Goal: Information Seeking & Learning: Learn about a topic

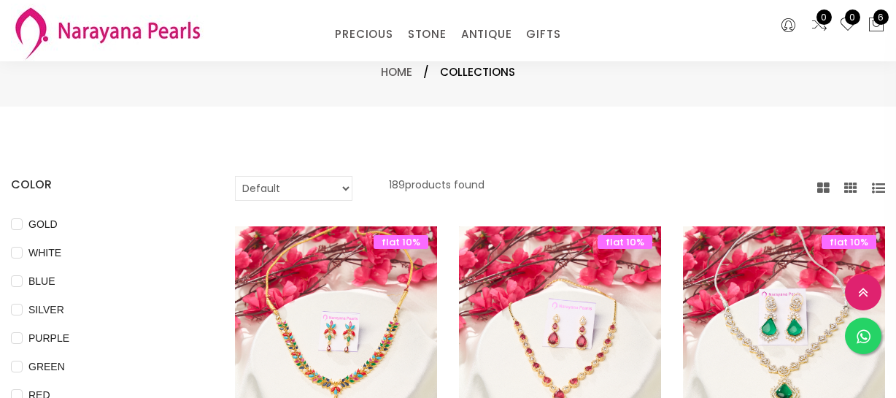
select select "INR"
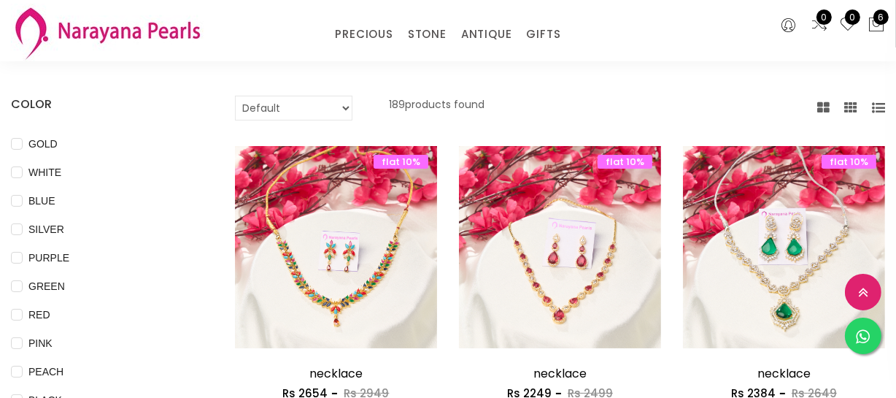
scroll to position [198, 0]
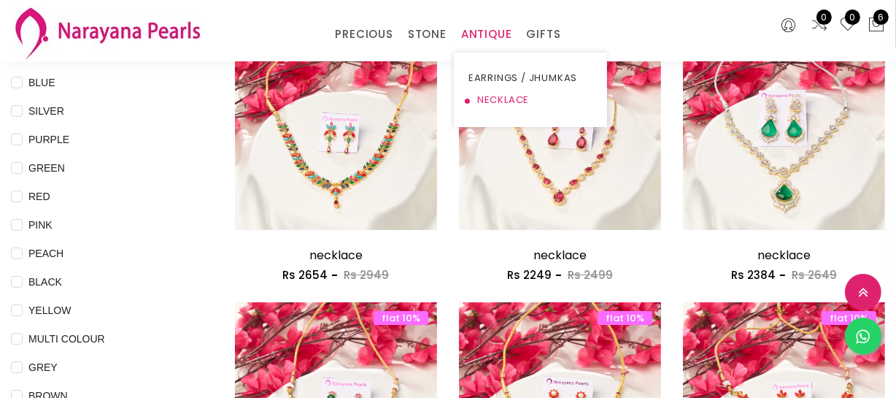
click at [484, 98] on link "NECKLACE" at bounding box center [530, 100] width 124 height 22
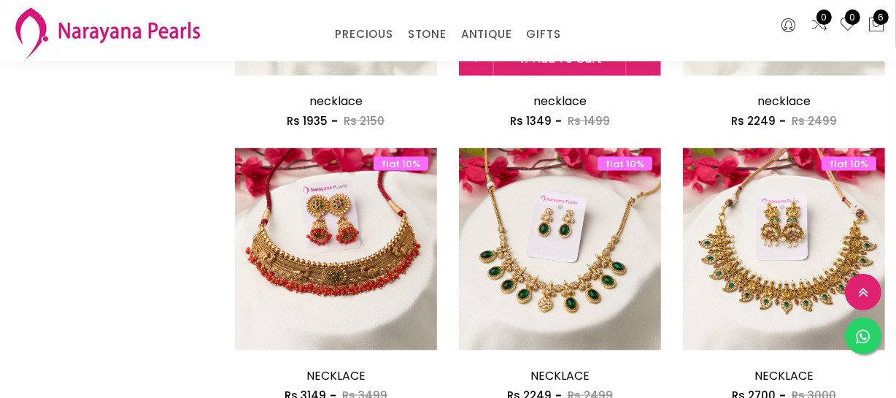
scroll to position [1923, 0]
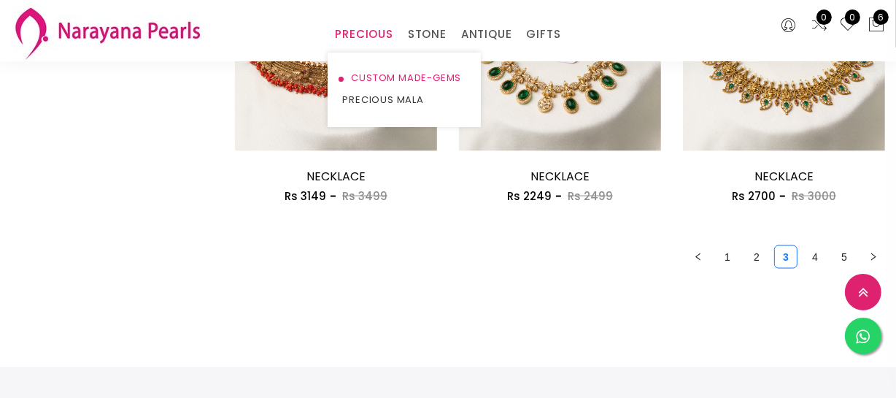
click at [379, 80] on link "CUSTOM MADE-GEMS" at bounding box center [404, 78] width 124 height 22
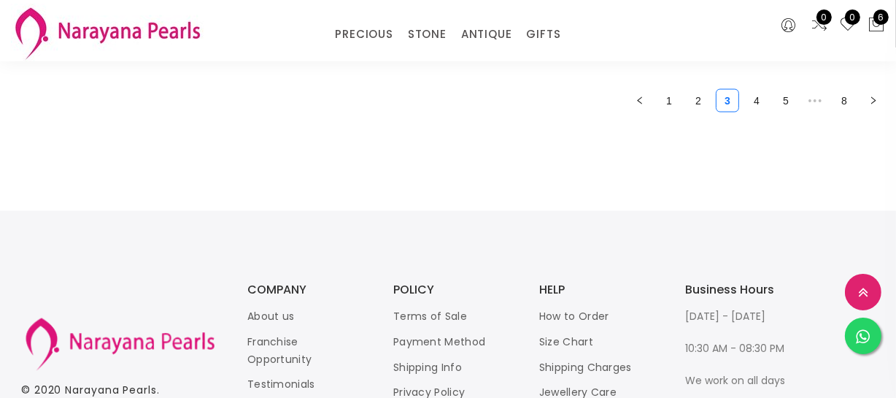
scroll to position [2056, 0]
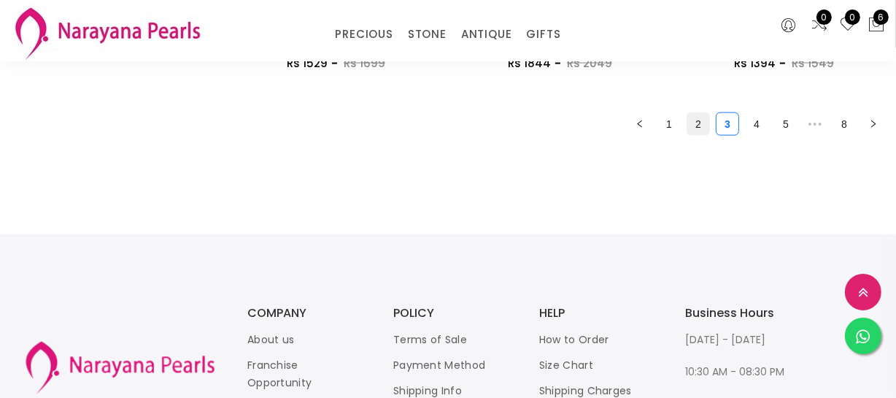
click at [694, 125] on link "2" at bounding box center [698, 124] width 22 height 22
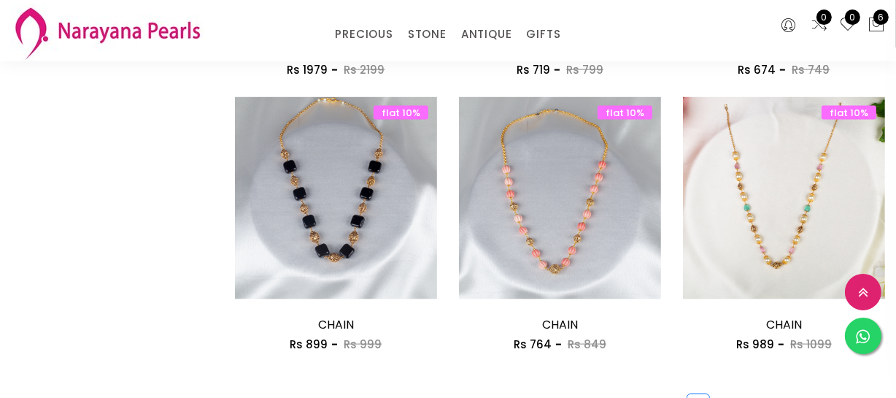
scroll to position [1856, 0]
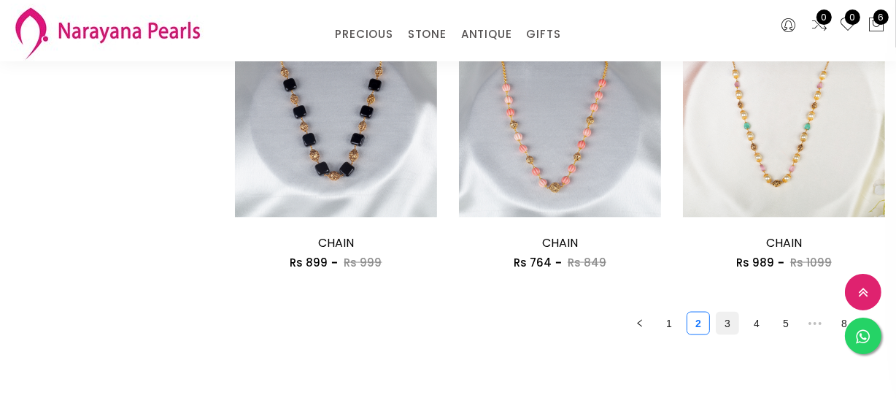
click at [724, 318] on link "3" at bounding box center [727, 323] width 22 height 22
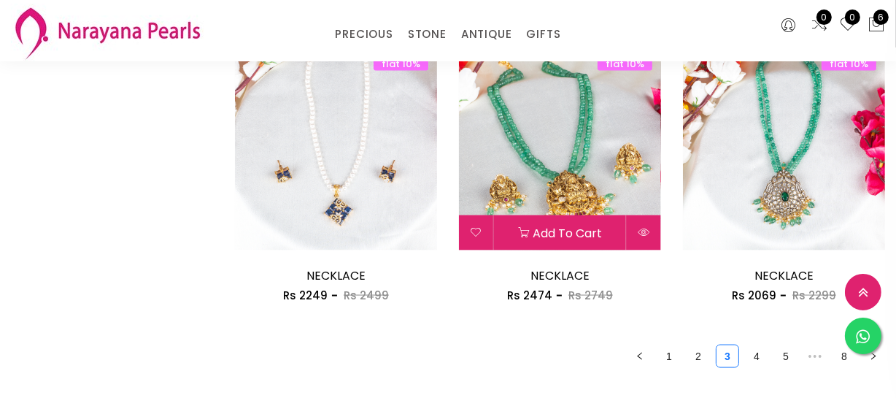
scroll to position [1923, 0]
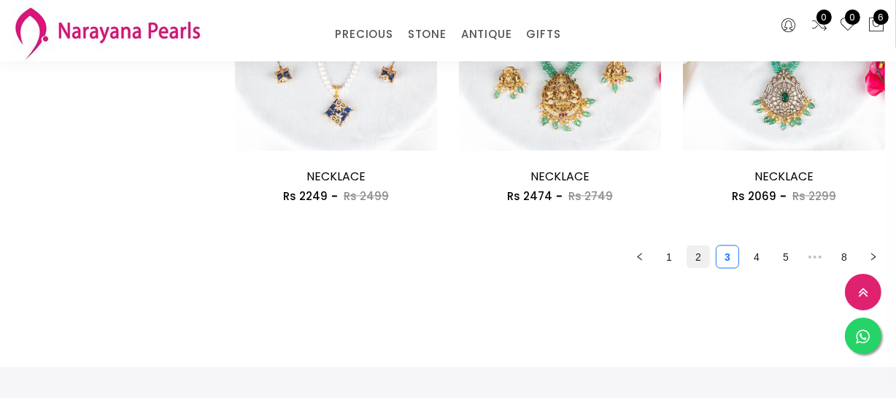
click at [692, 251] on link "2" at bounding box center [698, 257] width 22 height 22
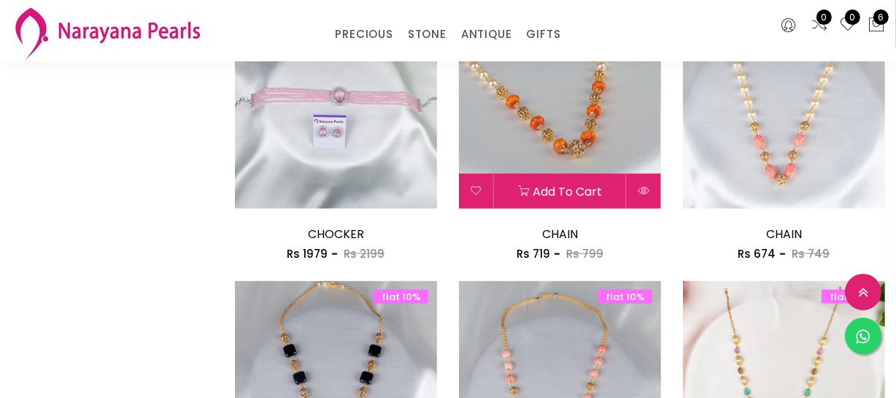
scroll to position [1657, 0]
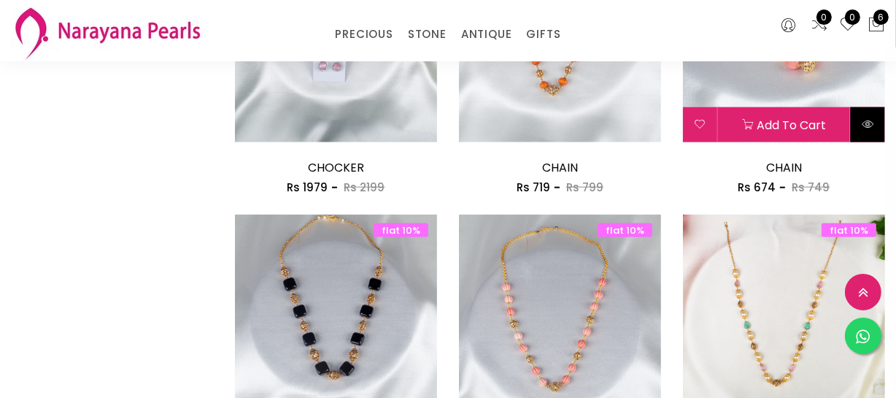
click at [861, 130] on button at bounding box center [868, 124] width 34 height 35
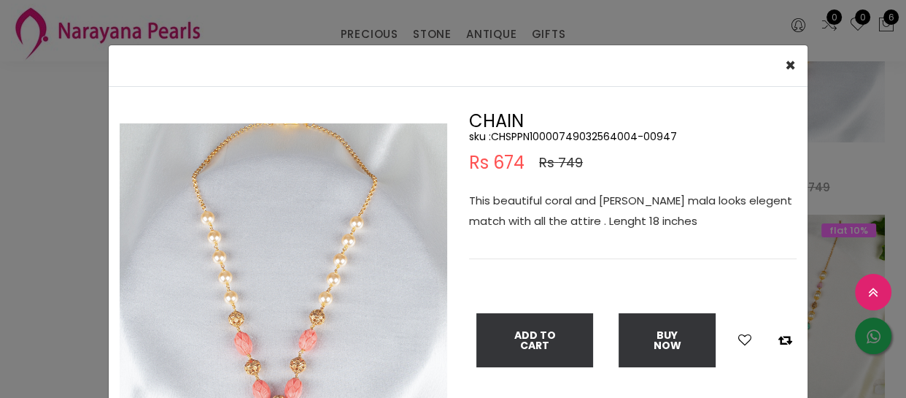
click at [36, 223] on div "× Close Double (click / press) on the image to zoom (in / out). CHAIN sku : CHS…" at bounding box center [453, 199] width 906 height 398
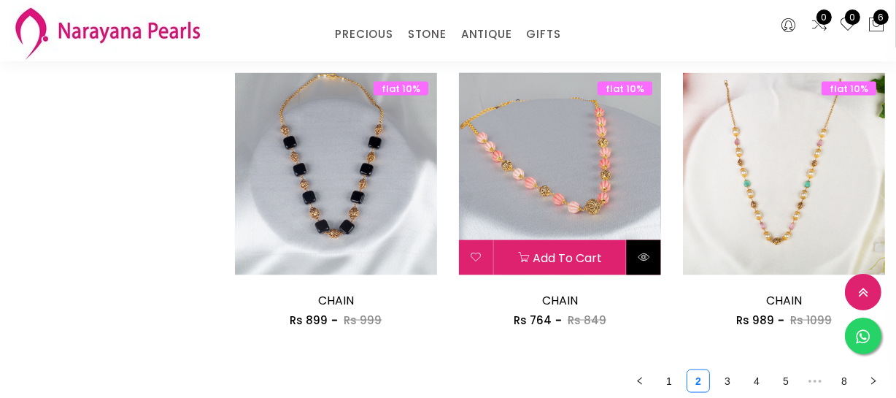
scroll to position [1724, 0]
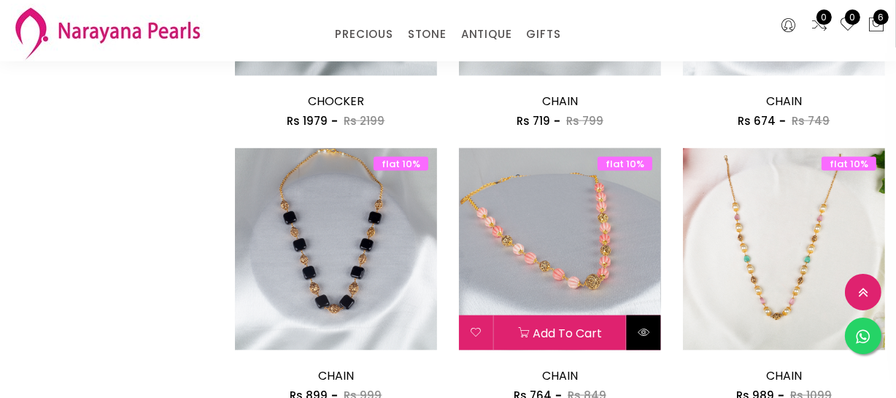
click at [648, 336] on icon at bounding box center [644, 332] width 12 height 12
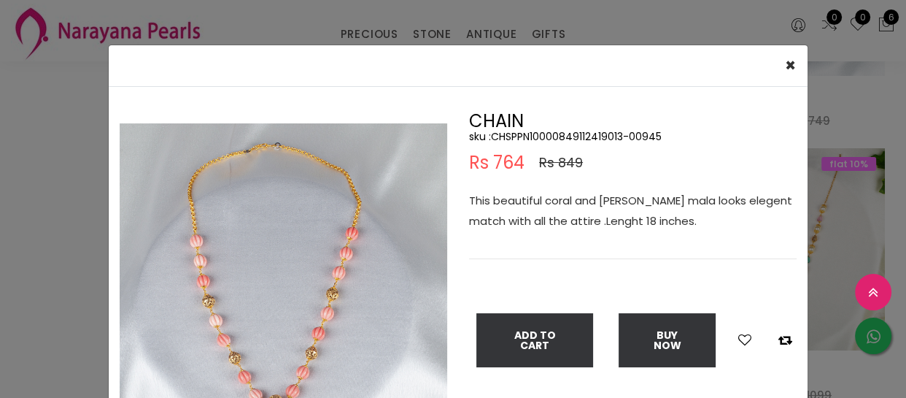
click at [31, 201] on div "× Close Double (click / press) on the image to zoom (in / out). CHAIN sku : CHS…" at bounding box center [453, 199] width 906 height 398
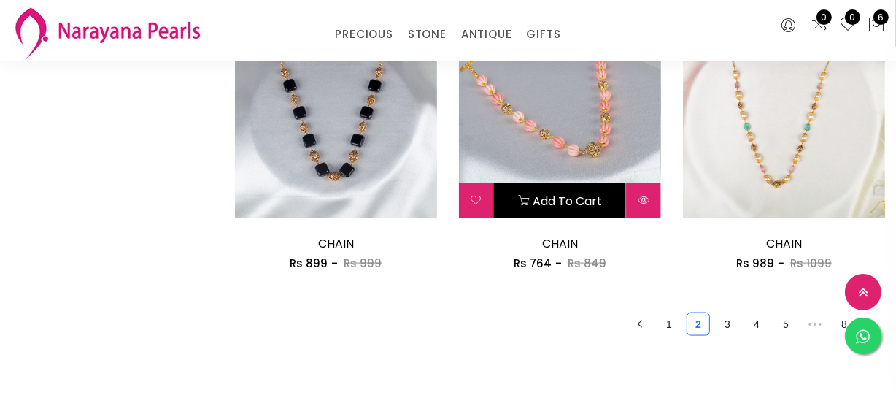
scroll to position [1856, 0]
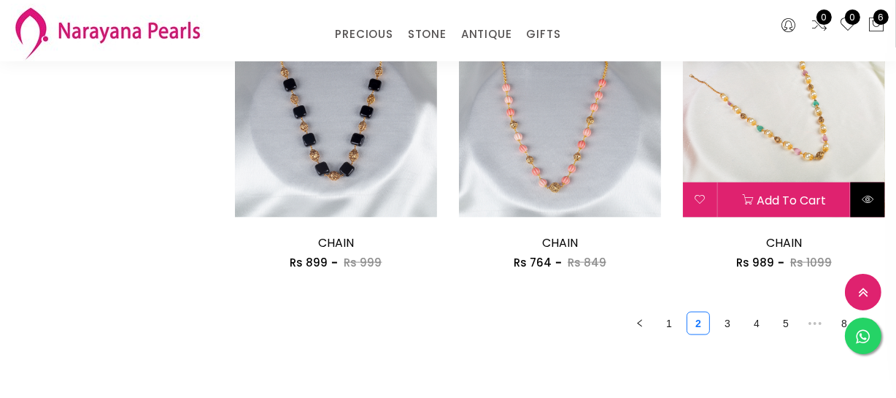
click at [865, 197] on icon at bounding box center [867, 199] width 12 height 12
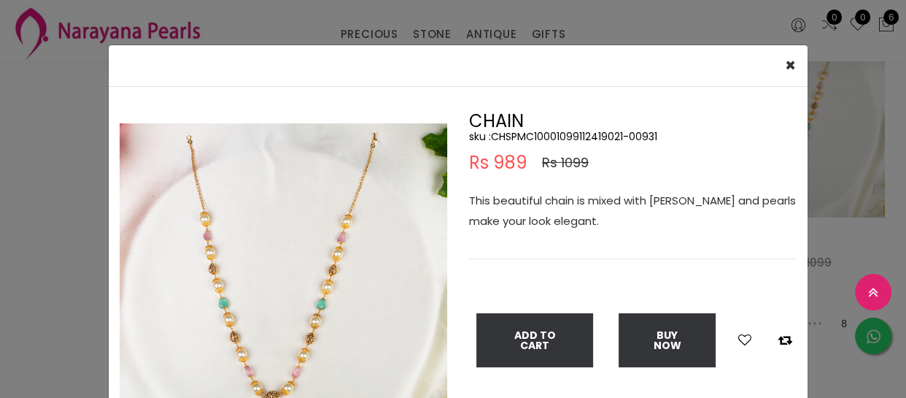
click at [97, 208] on div "× Close Double (click / press) on the image to zoom (in / out). CHAIN sku : CHS…" at bounding box center [453, 199] width 906 height 398
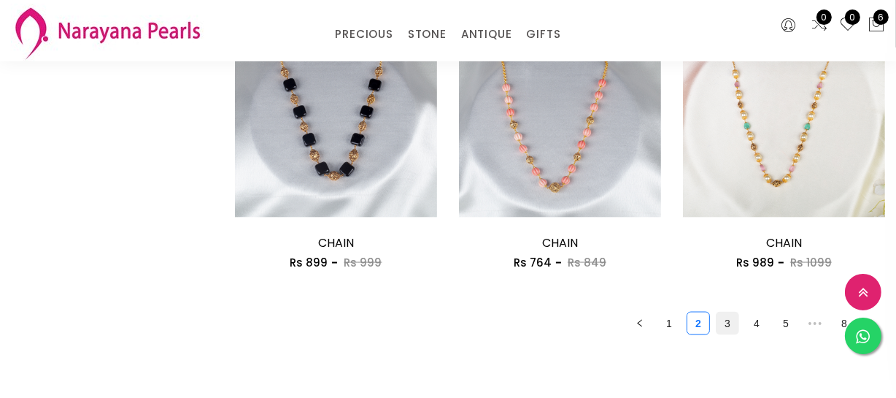
click at [729, 324] on link "3" at bounding box center [727, 323] width 22 height 22
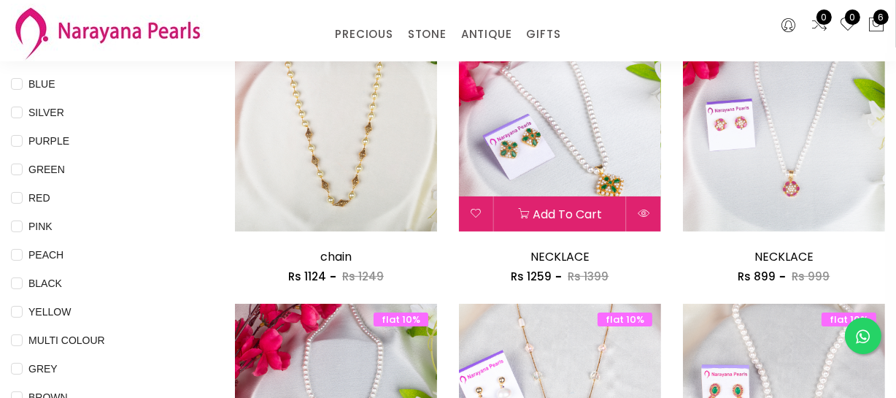
scroll to position [198, 0]
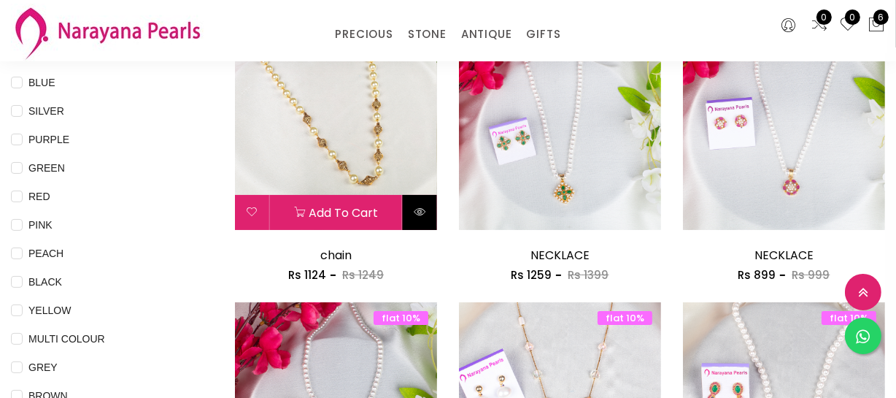
click at [422, 215] on icon at bounding box center [420, 212] width 12 height 12
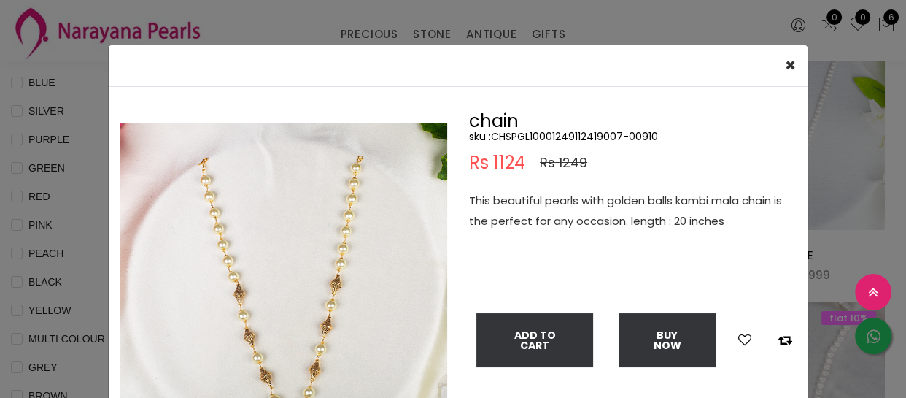
click at [65, 180] on div "× Close Double (click / press) on the image to zoom (in / out). chain sku : CHS…" at bounding box center [453, 199] width 906 height 398
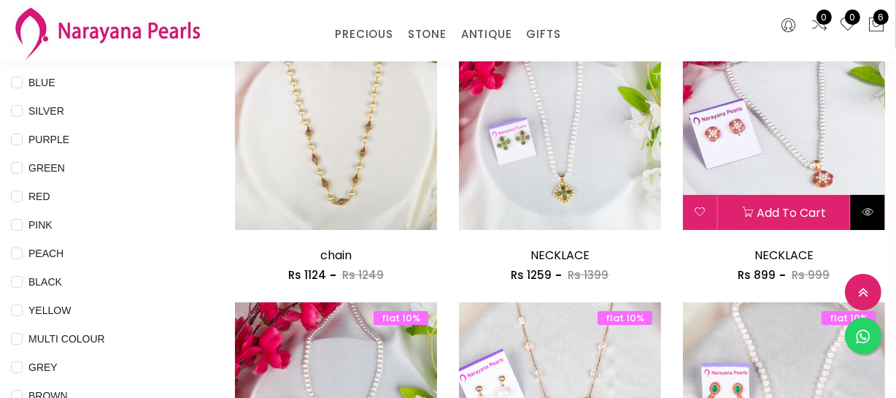
click at [874, 212] on button at bounding box center [868, 212] width 34 height 35
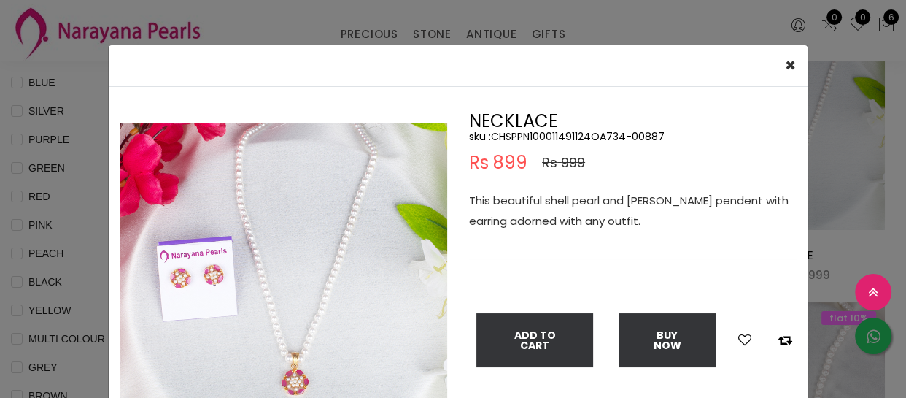
click at [835, 251] on div "× Close Double (click / press) on the image to zoom (in / out). NECKLACE sku : …" at bounding box center [453, 199] width 906 height 398
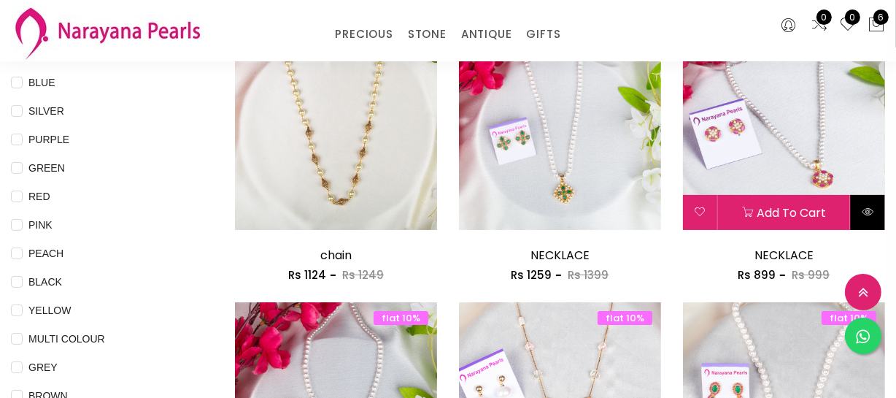
click at [873, 216] on icon at bounding box center [867, 212] width 12 height 12
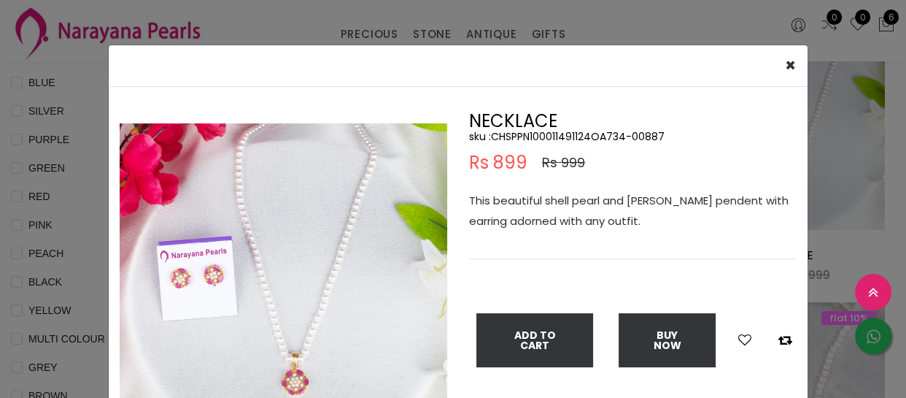
click at [95, 233] on div "× Close Double (click / press) on the image to zoom (in / out). NECKLACE sku : …" at bounding box center [453, 199] width 906 height 398
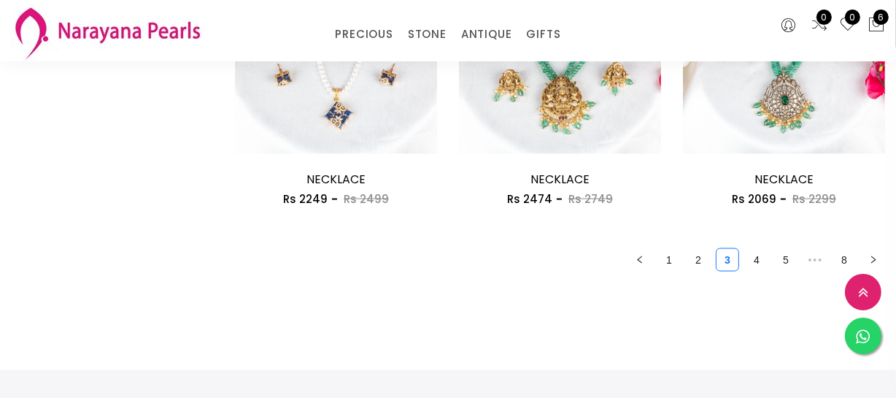
scroll to position [1923, 0]
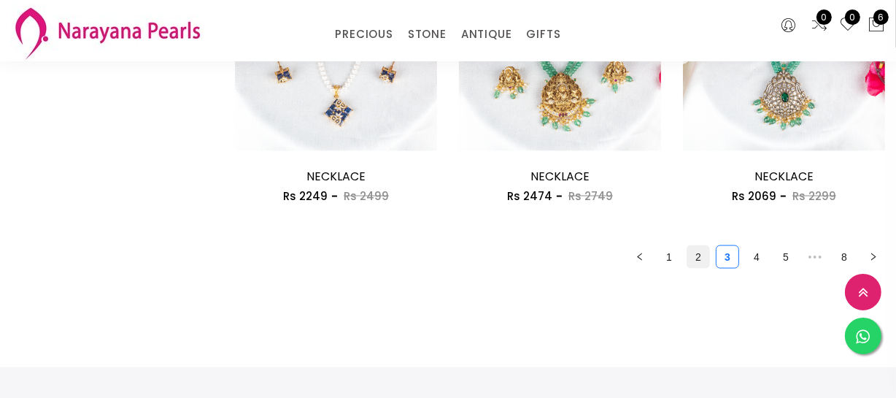
click at [708, 257] on link "2" at bounding box center [698, 257] width 22 height 22
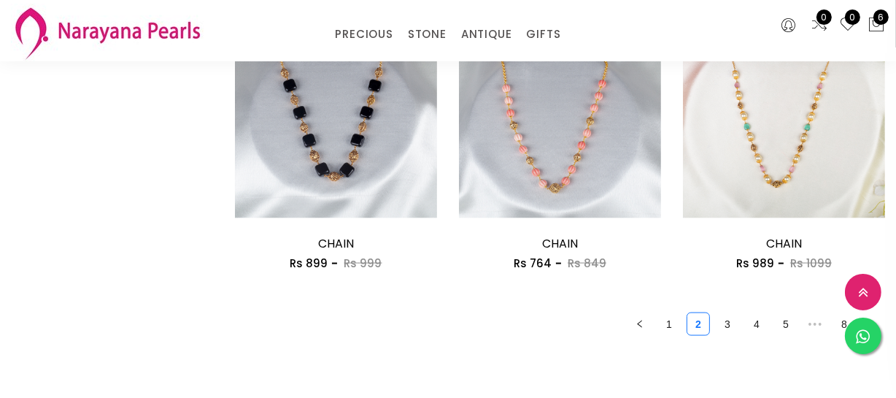
scroll to position [1856, 0]
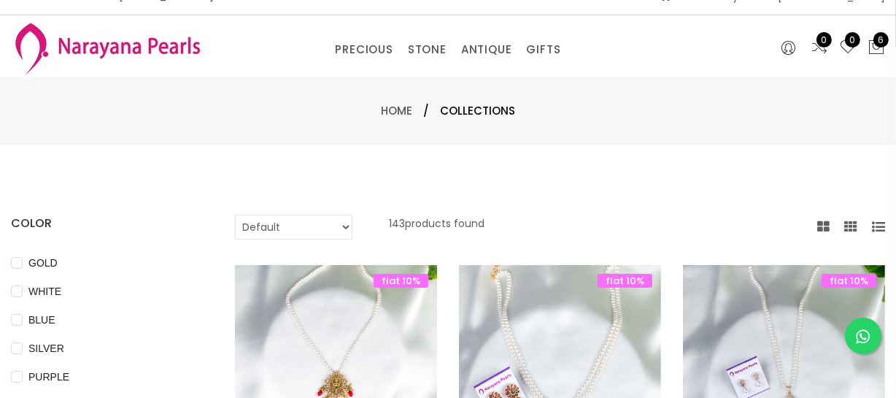
scroll to position [0, 0]
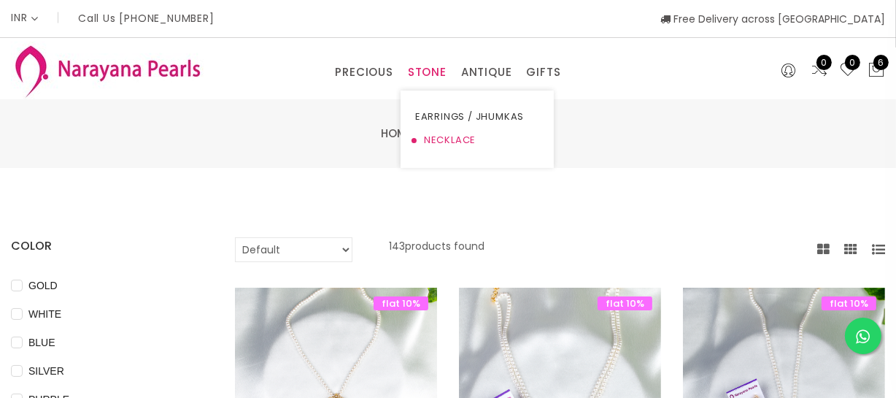
click at [424, 133] on link "NECKLACE" at bounding box center [477, 139] width 124 height 23
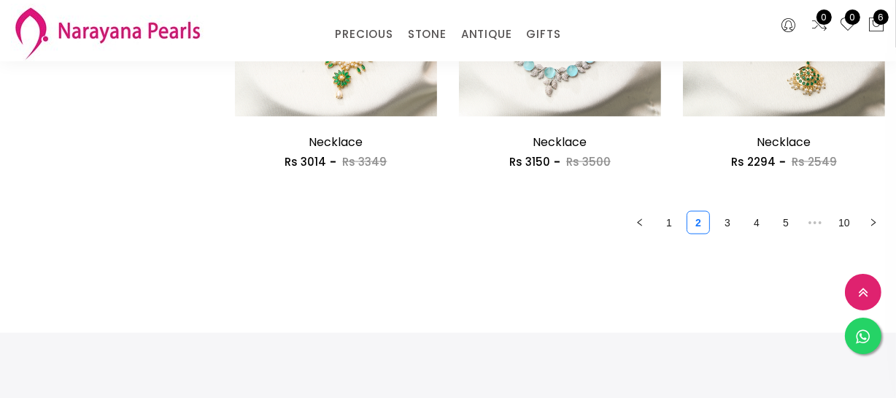
scroll to position [1989, 0]
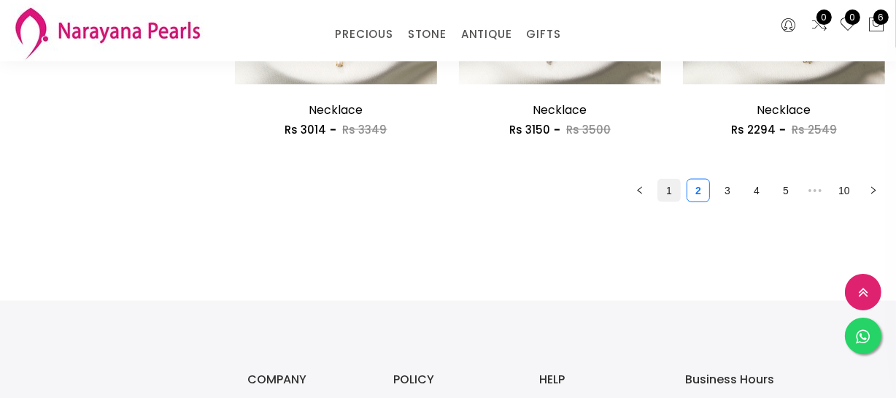
click at [663, 190] on link "1" at bounding box center [669, 190] width 22 height 22
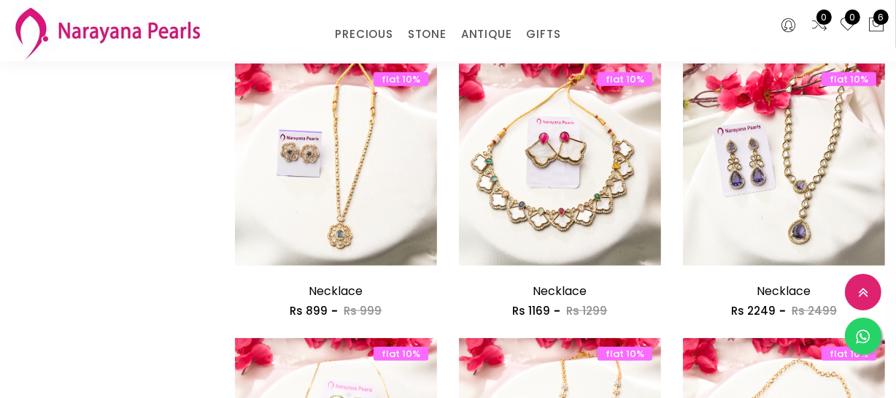
scroll to position [1326, 0]
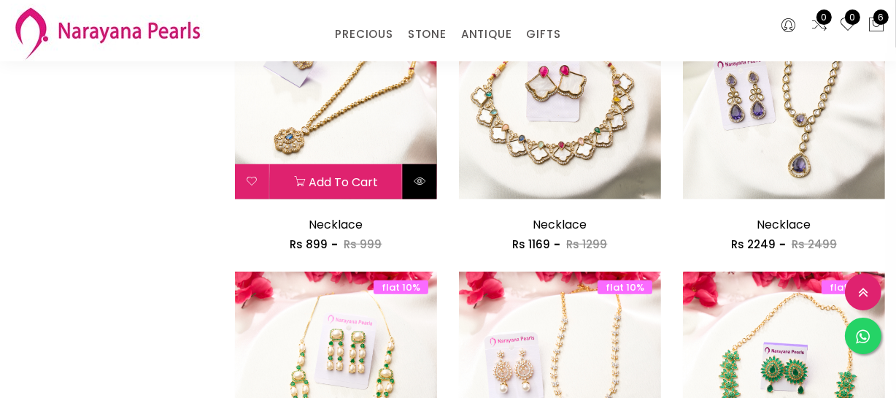
click at [416, 180] on icon at bounding box center [420, 181] width 12 height 12
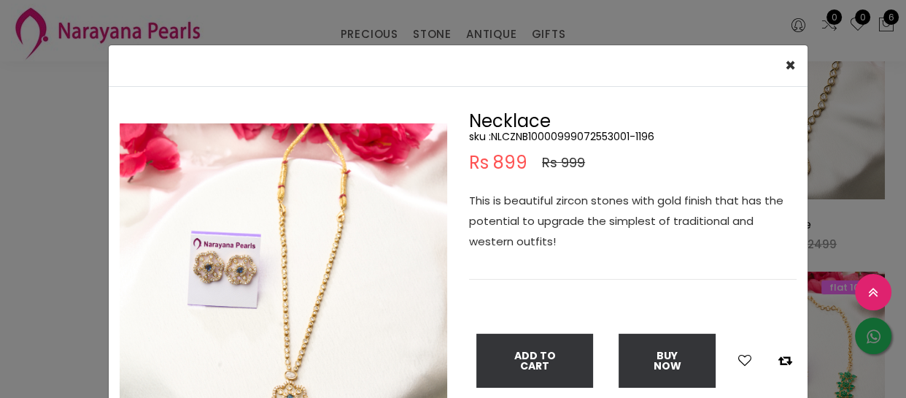
click at [34, 187] on div "× Close Double (click / press) on the image to zoom (in / out). Necklace sku : …" at bounding box center [453, 199] width 906 height 398
